Goal: Transaction & Acquisition: Download file/media

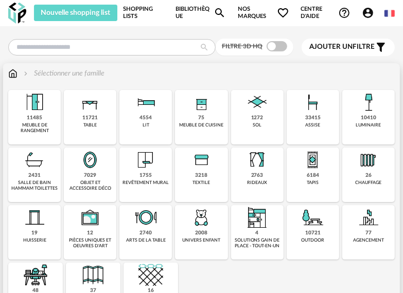
click at [146, 104] on img at bounding box center [145, 102] width 25 height 25
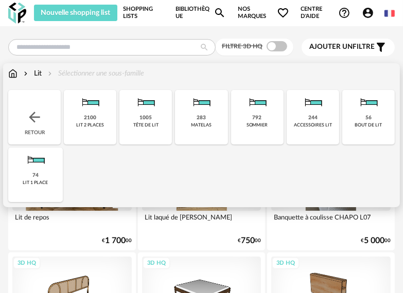
click at [97, 104] on img at bounding box center [90, 102] width 25 height 25
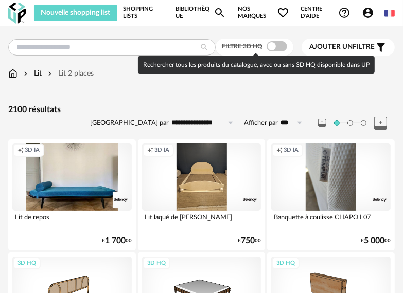
click at [272, 45] on span at bounding box center [276, 46] width 21 height 10
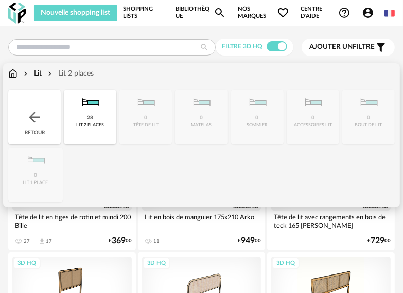
click at [11, 76] on img at bounding box center [12, 73] width 9 height 10
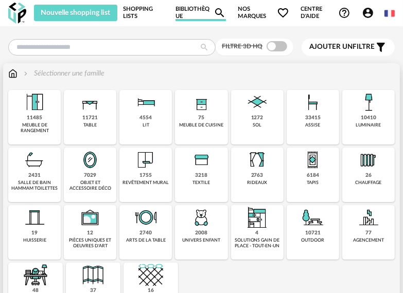
click at [12, 70] on img at bounding box center [12, 73] width 9 height 10
click at [210, 167] on img at bounding box center [201, 160] width 25 height 25
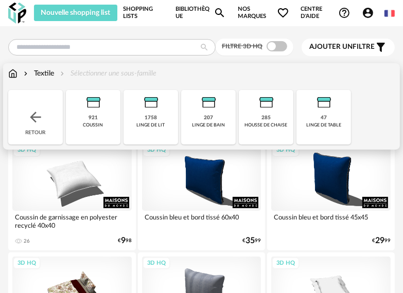
click at [146, 105] on img at bounding box center [150, 102] width 25 height 25
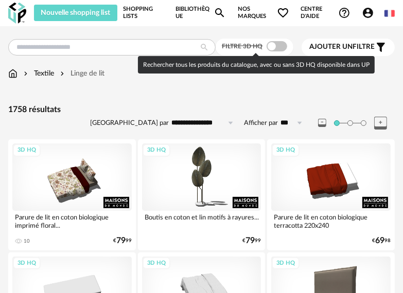
click at [272, 46] on span at bounding box center [276, 46] width 21 height 10
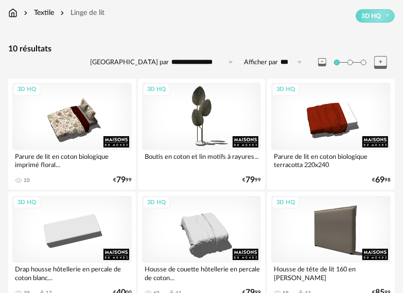
scroll to position [53, 0]
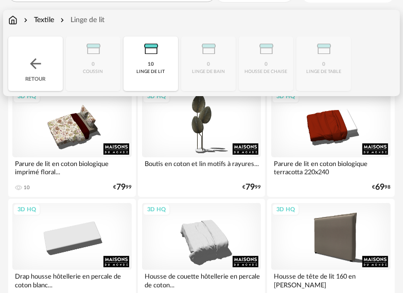
click at [32, 63] on img at bounding box center [35, 64] width 16 height 16
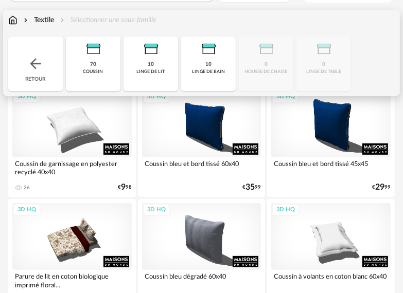
click at [11, 16] on img at bounding box center [12, 20] width 9 height 10
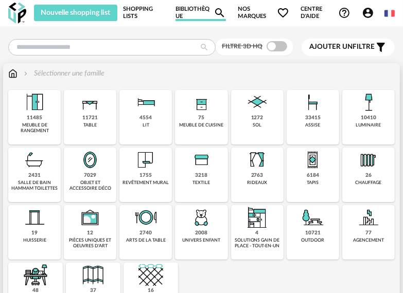
click at [199, 163] on img at bounding box center [201, 160] width 25 height 25
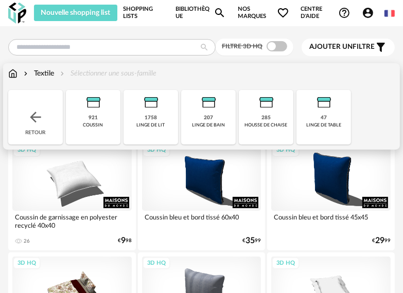
click at [148, 104] on img at bounding box center [150, 102] width 25 height 25
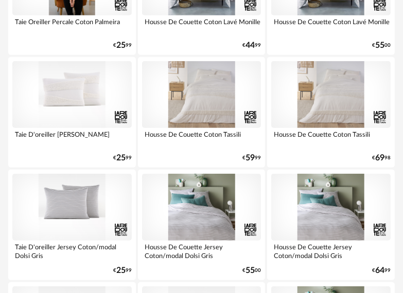
scroll to position [2331, 0]
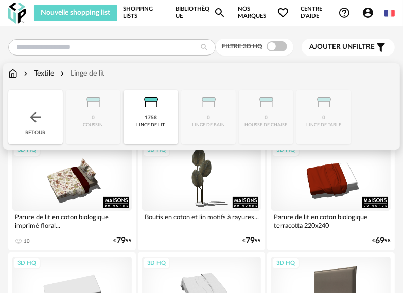
click at [14, 75] on img at bounding box center [12, 73] width 9 height 10
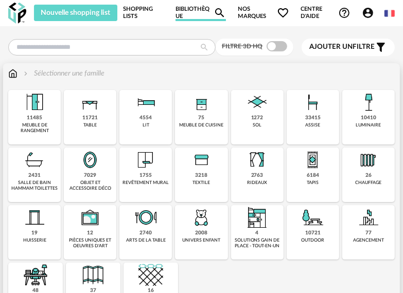
click at [254, 107] on img at bounding box center [257, 102] width 25 height 25
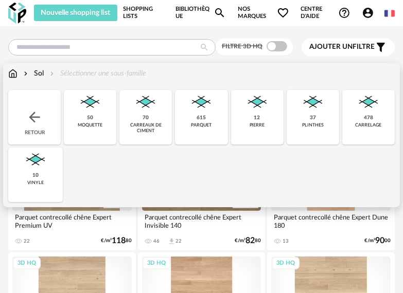
click at [201, 104] on img at bounding box center [201, 102] width 25 height 25
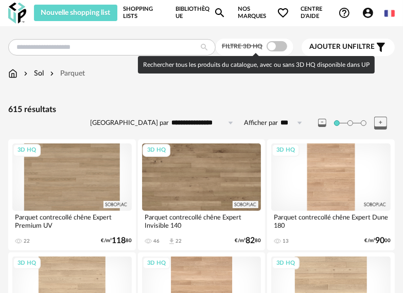
click at [271, 45] on span at bounding box center [276, 46] width 21 height 10
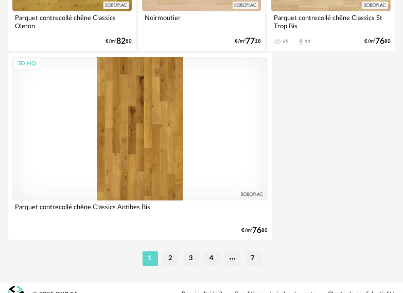
scroll to position [3823, 0]
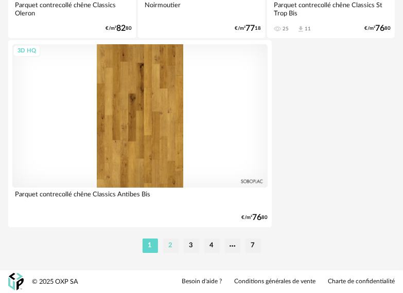
click at [168, 244] on li "2" at bounding box center [170, 246] width 15 height 14
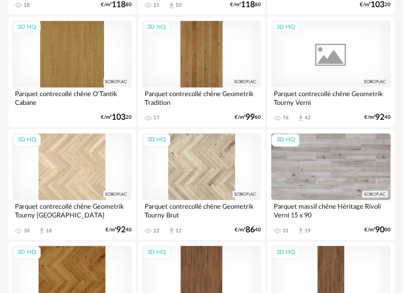
scroll to position [1029, 0]
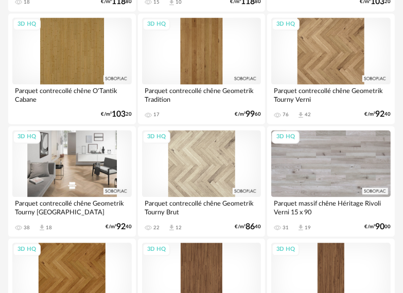
click at [75, 184] on div "3D HQ" at bounding box center [71, 163] width 119 height 67
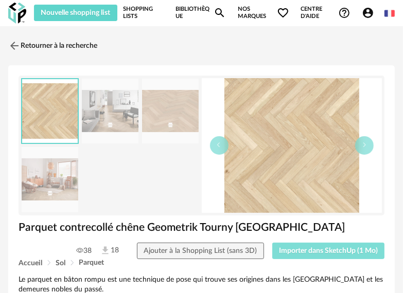
click at [306, 251] on span "Importer dans SketchUp (1 Mo)" at bounding box center [328, 250] width 99 height 7
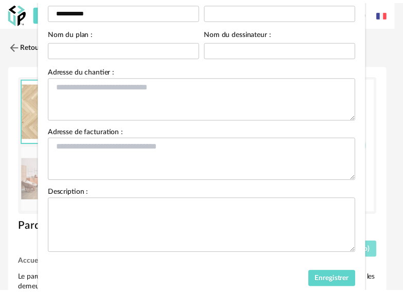
scroll to position [117, 0]
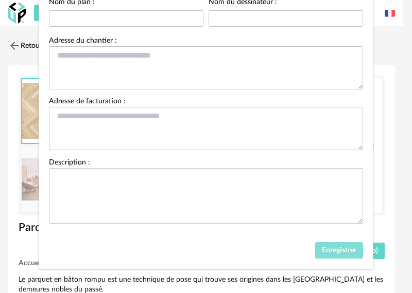
click at [323, 251] on span "Enregistrer" at bounding box center [339, 250] width 34 height 7
